Goal: Information Seeking & Learning: Learn about a topic

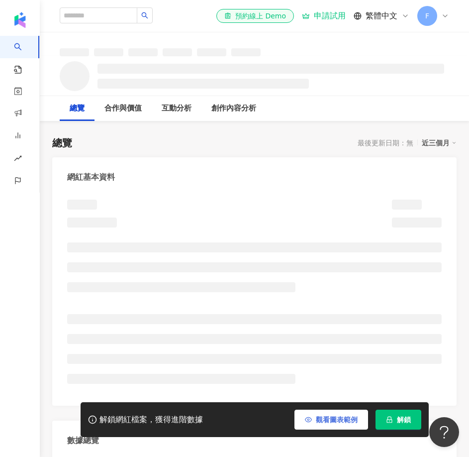
click at [316, 423] on span "觀看圖表範例" at bounding box center [337, 420] width 42 height 8
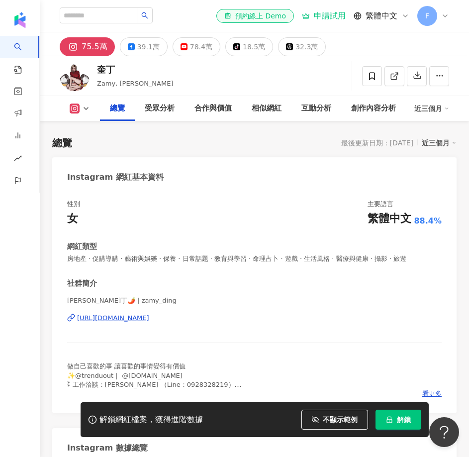
scroll to position [310, 0]
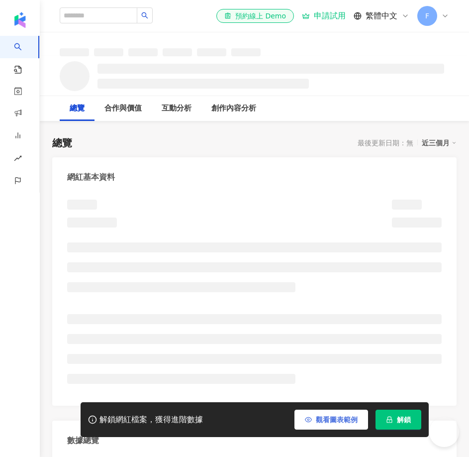
click at [344, 424] on span "觀看圖表範例" at bounding box center [337, 420] width 42 height 8
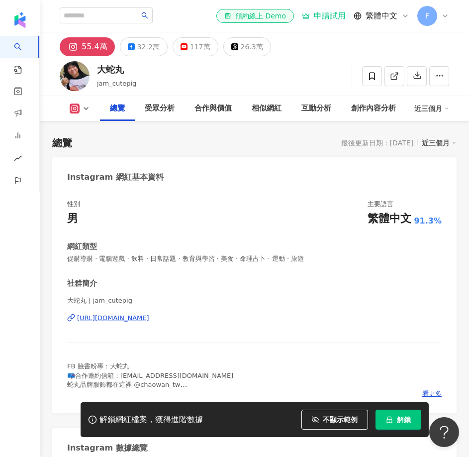
scroll to position [260, 0]
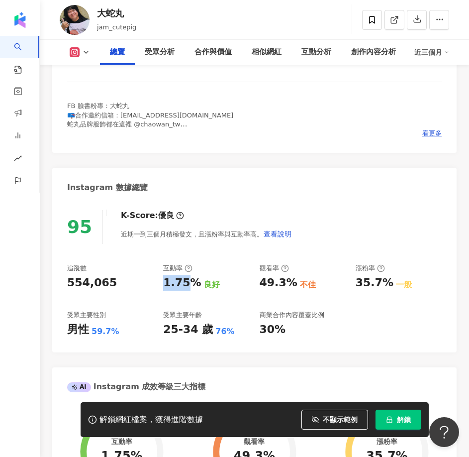
drag, startPoint x: 163, startPoint y: 282, endPoint x: 196, endPoint y: 284, distance: 32.5
copy div "1.75"
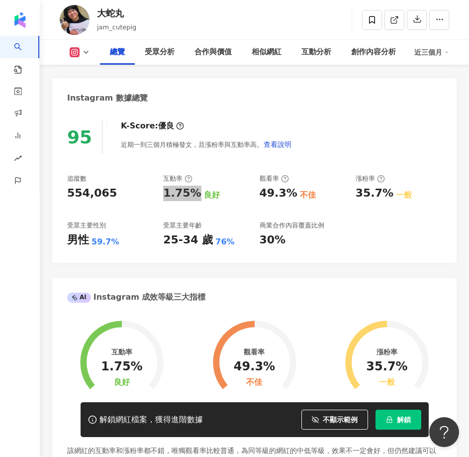
scroll to position [410, 0]
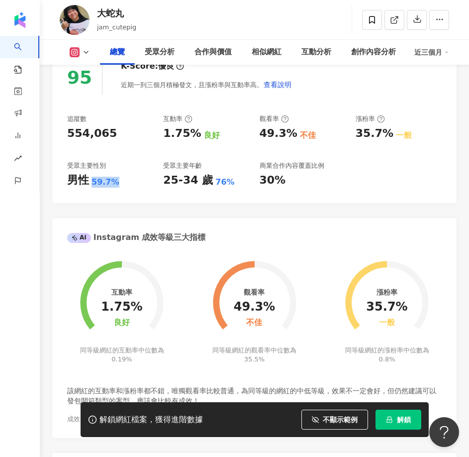
drag, startPoint x: 121, startPoint y: 184, endPoint x: 91, endPoint y: 185, distance: 29.9
click at [91, 185] on div "男性 59.7%" at bounding box center [110, 180] width 86 height 15
copy div "59.7%"
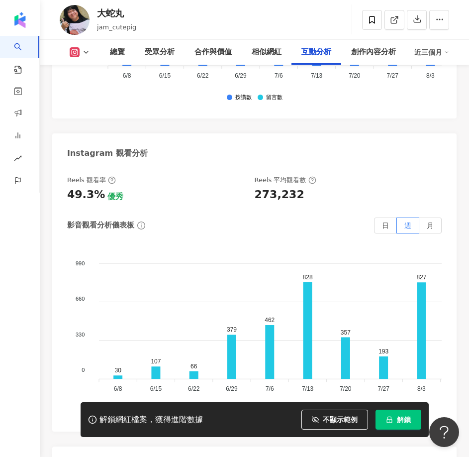
scroll to position [3397, 0]
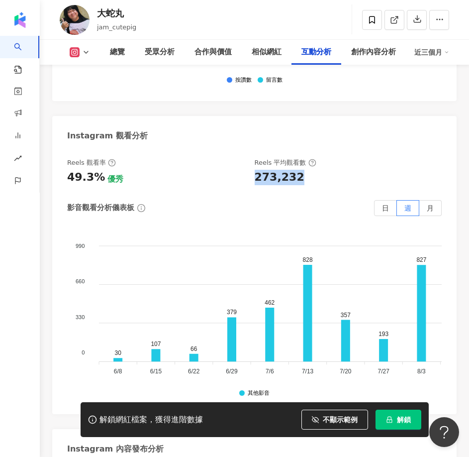
drag, startPoint x: 251, startPoint y: 179, endPoint x: 188, endPoint y: 214, distance: 72.2
click at [299, 180] on div "Reels 觀看率 49.3% 優秀 Reels 平均觀看數 273,232" at bounding box center [249, 171] width 365 height 27
copy div "273,232"
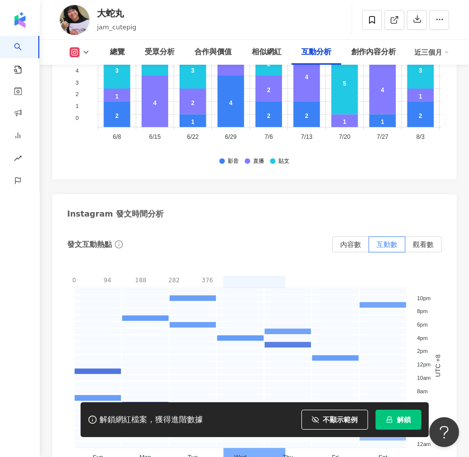
scroll to position [3745, 0]
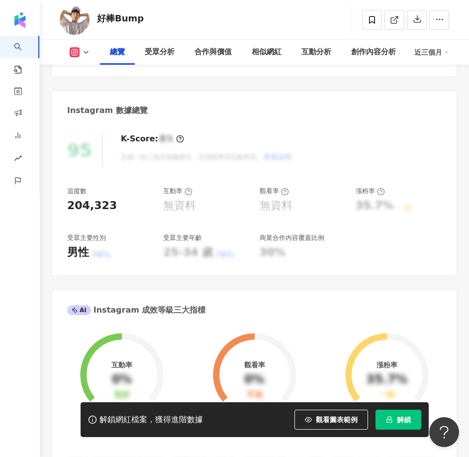
click at [332, 429] on button "觀看圖表範例" at bounding box center [332, 420] width 74 height 20
click at [331, 419] on span "觀看圖表範例" at bounding box center [337, 420] width 42 height 8
click at [331, 423] on span "觀看圖表範例" at bounding box center [337, 420] width 42 height 8
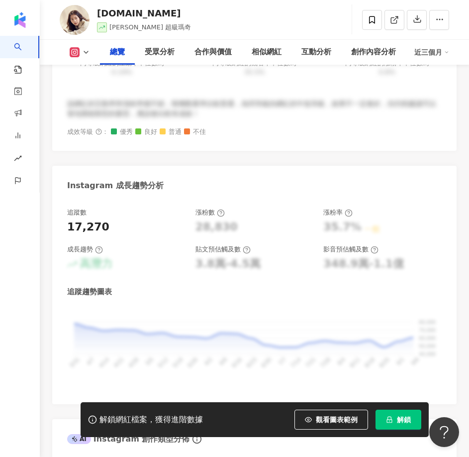
scroll to position [896, 0]
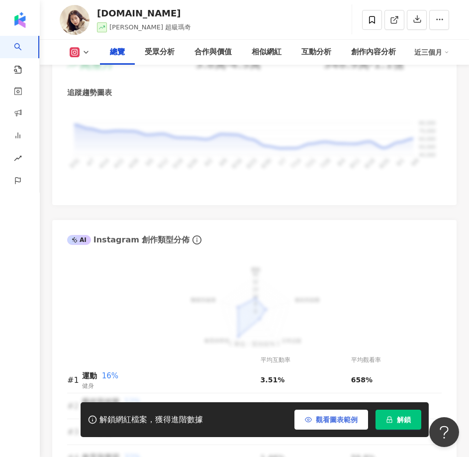
click at [339, 422] on span "觀看圖表範例" at bounding box center [337, 420] width 42 height 8
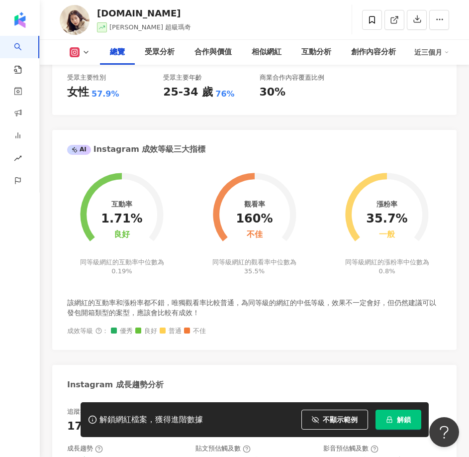
scroll to position [348, 0]
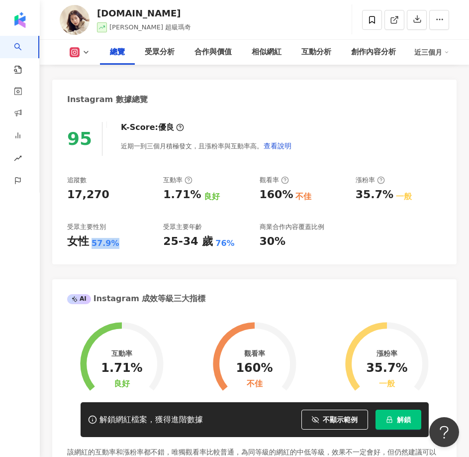
drag, startPoint x: 122, startPoint y: 243, endPoint x: 91, endPoint y: 244, distance: 30.9
click at [90, 244] on div "女性 57.9%" at bounding box center [110, 241] width 86 height 15
copy div "女性 57.9%"
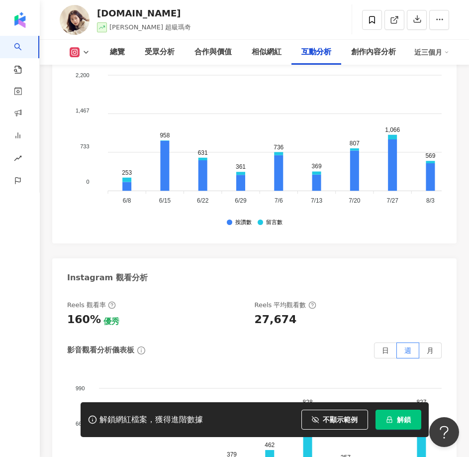
scroll to position [3385, 0]
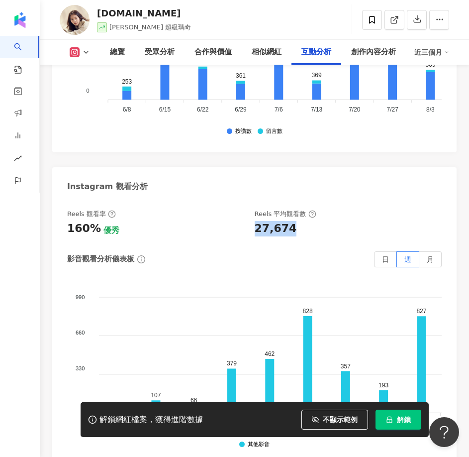
drag, startPoint x: 306, startPoint y: 199, endPoint x: 255, endPoint y: 197, distance: 51.3
click at [255, 221] on div "27,674" at bounding box center [344, 228] width 178 height 15
copy div "27,674"
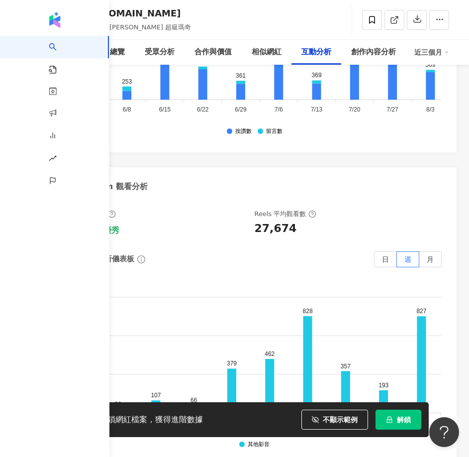
click at [160, 251] on div "影音觀看分析儀表板 日 週 月" at bounding box center [254, 259] width 375 height 16
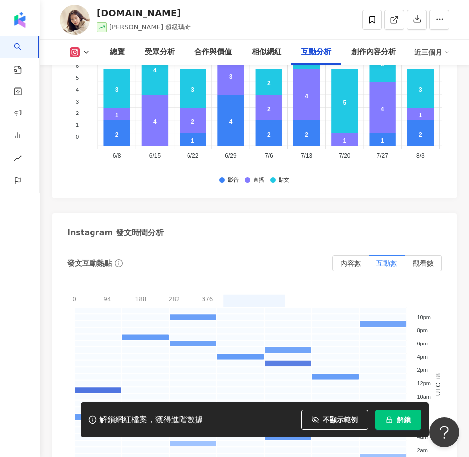
scroll to position [3983, 0]
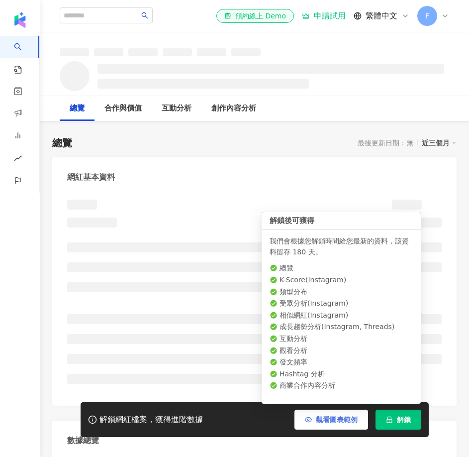
click at [324, 422] on span "觀看圖表範例" at bounding box center [337, 420] width 42 height 8
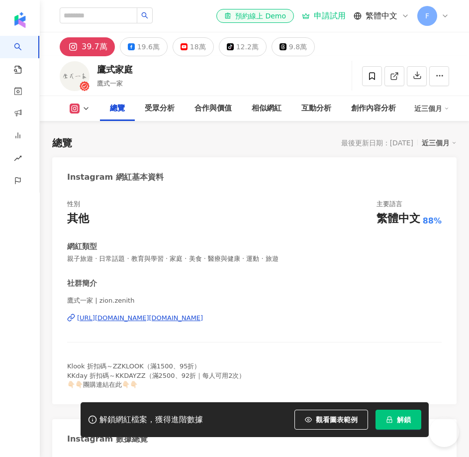
scroll to position [61, 0]
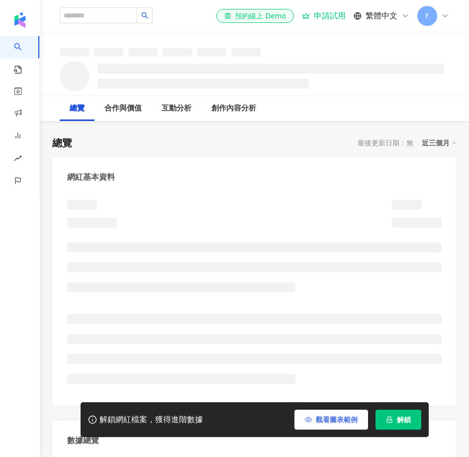
click at [333, 417] on span "觀看圖表範例" at bounding box center [337, 420] width 42 height 8
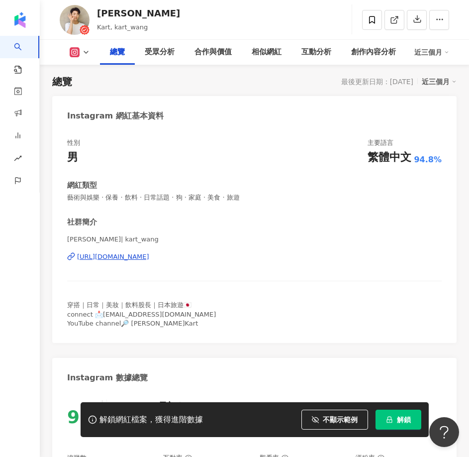
click at [316, 222] on div "社群簡介" at bounding box center [254, 222] width 375 height 10
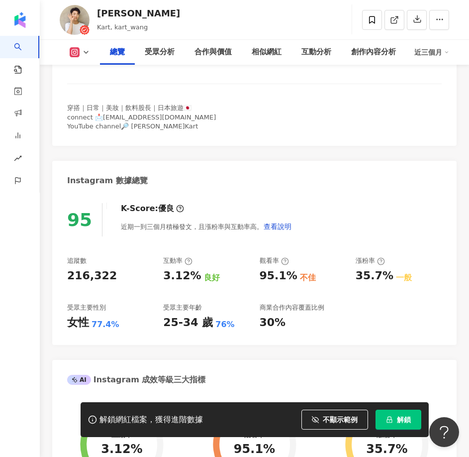
scroll to position [360, 0]
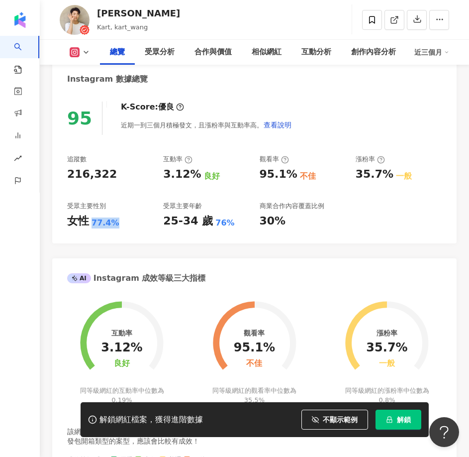
drag, startPoint x: 122, startPoint y: 229, endPoint x: 92, endPoint y: 228, distance: 30.4
click at [92, 228] on div "95 K-Score : 優良 近期一到三個月積極發文，且漲粉率與互動率高。 查看說明 追蹤數 216,322 互動率 3.12% 良好 觀看率 95.1% …" at bounding box center [254, 168] width 405 height 152
copy div "77.4%"
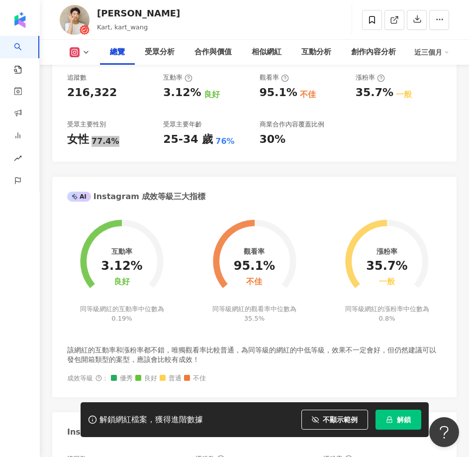
scroll to position [410, 0]
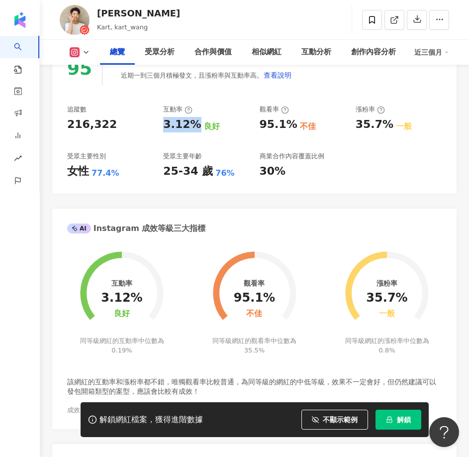
drag, startPoint x: 165, startPoint y: 131, endPoint x: 126, endPoint y: 163, distance: 50.2
click at [194, 130] on div "3.12%" at bounding box center [182, 124] width 38 height 15
copy div "3.12%"
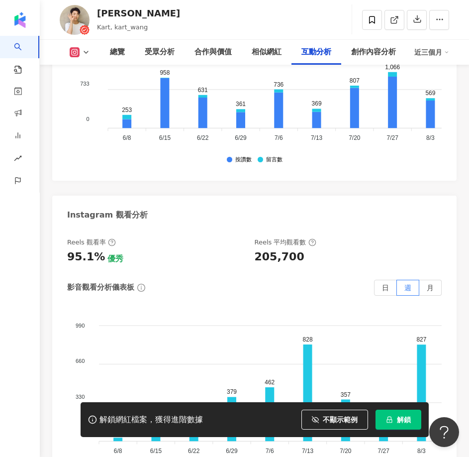
scroll to position [3397, 0]
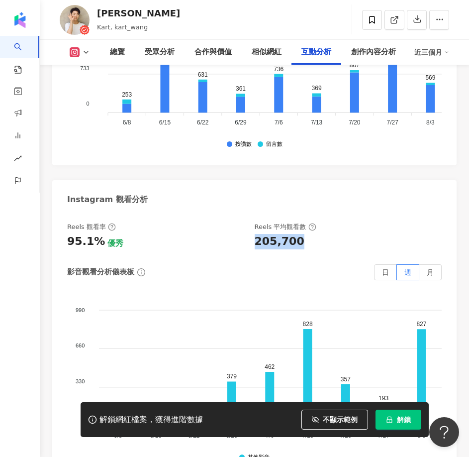
drag, startPoint x: 257, startPoint y: 187, endPoint x: 299, endPoint y: 185, distance: 41.9
click at [299, 234] on div "205,700" at bounding box center [344, 241] width 178 height 15
copy div "205,700"
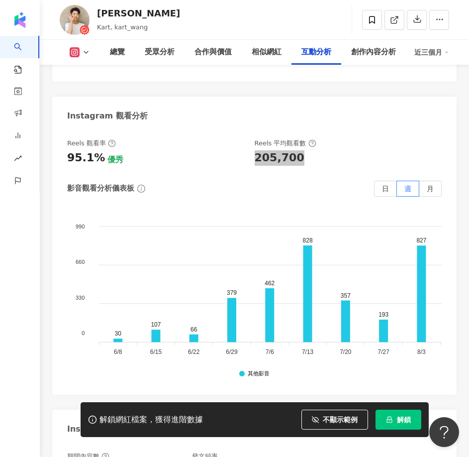
scroll to position [3695, 0]
